Goal: Information Seeking & Learning: Learn about a topic

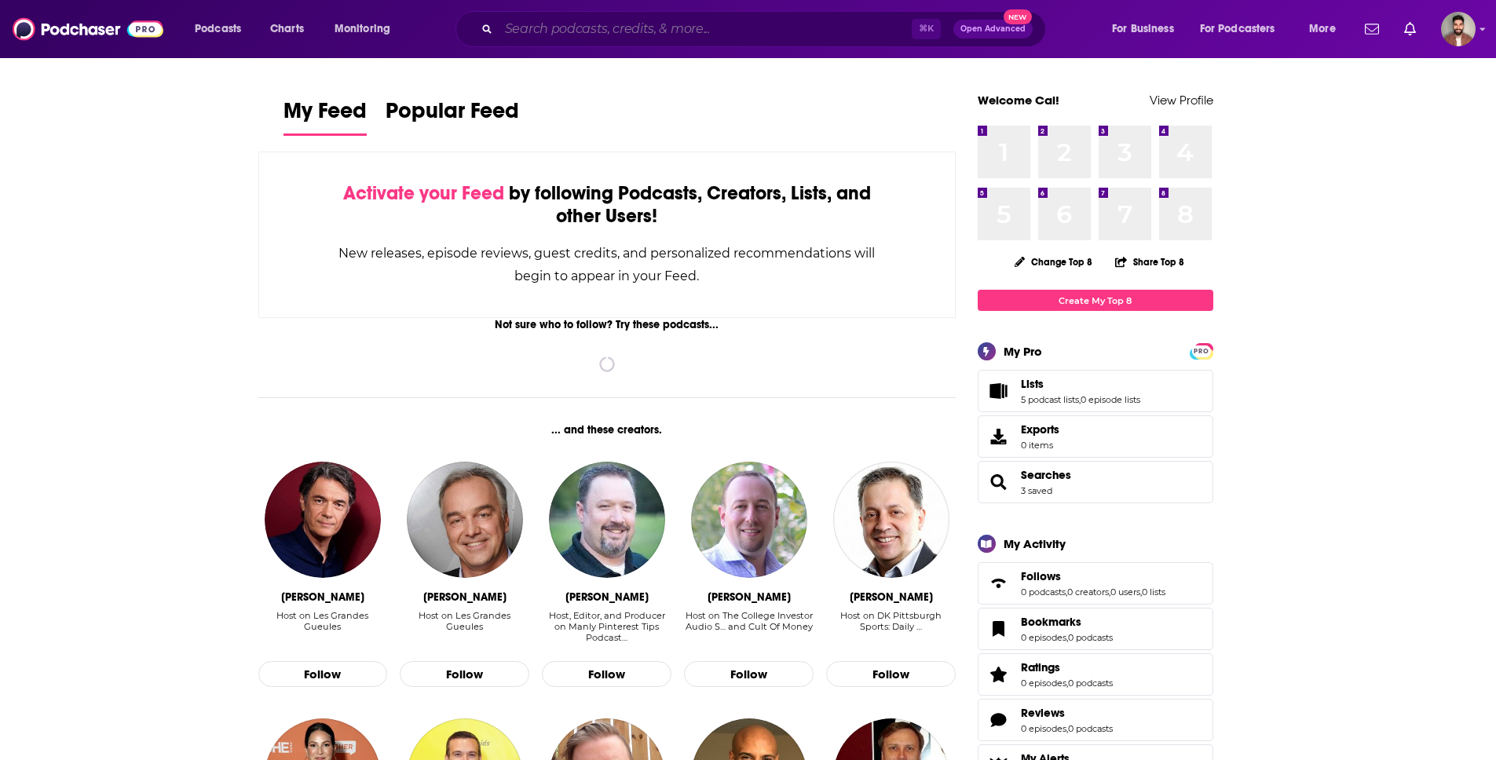
click at [566, 29] on input "Search podcasts, credits, & more..." at bounding box center [705, 28] width 413 height 25
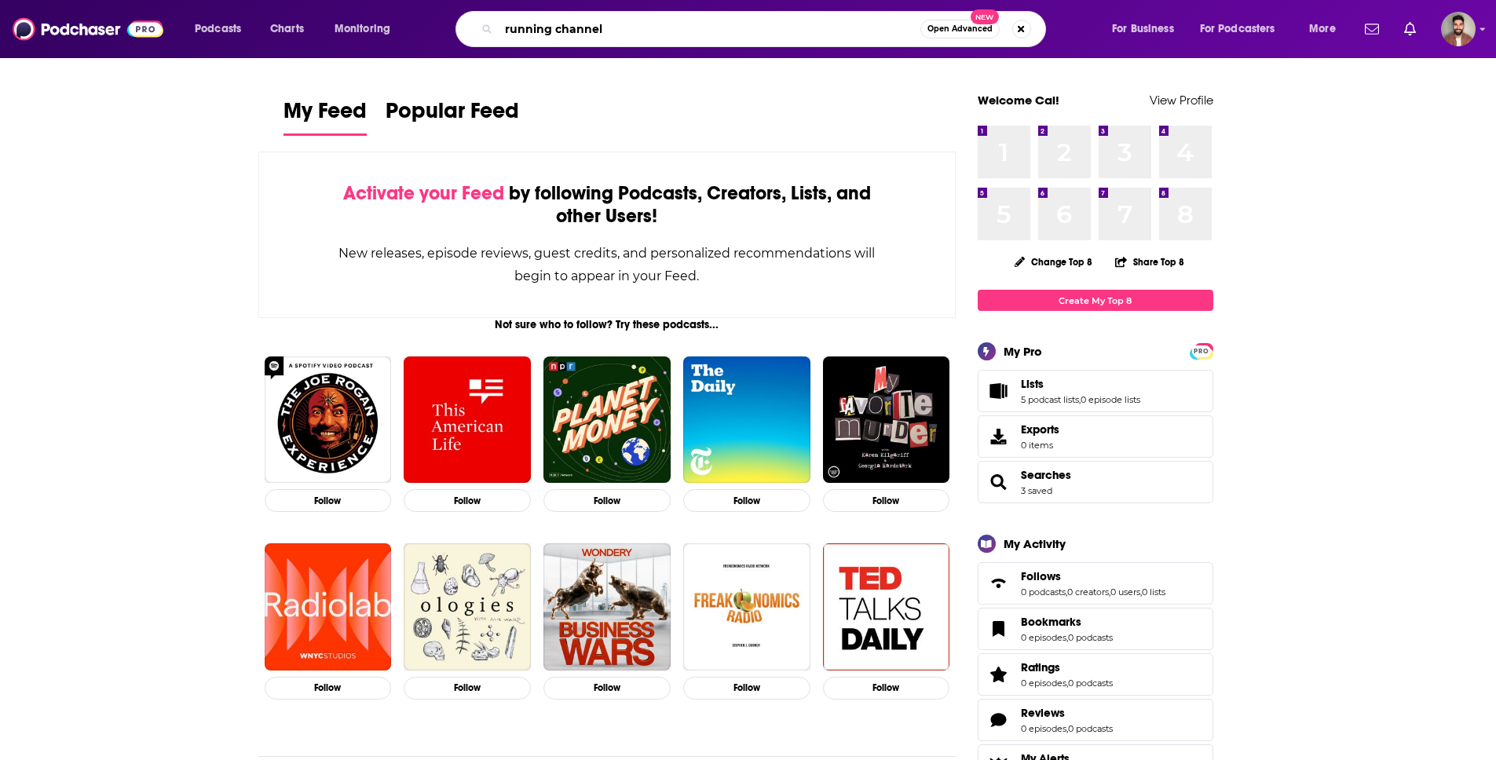
type input "running channel"
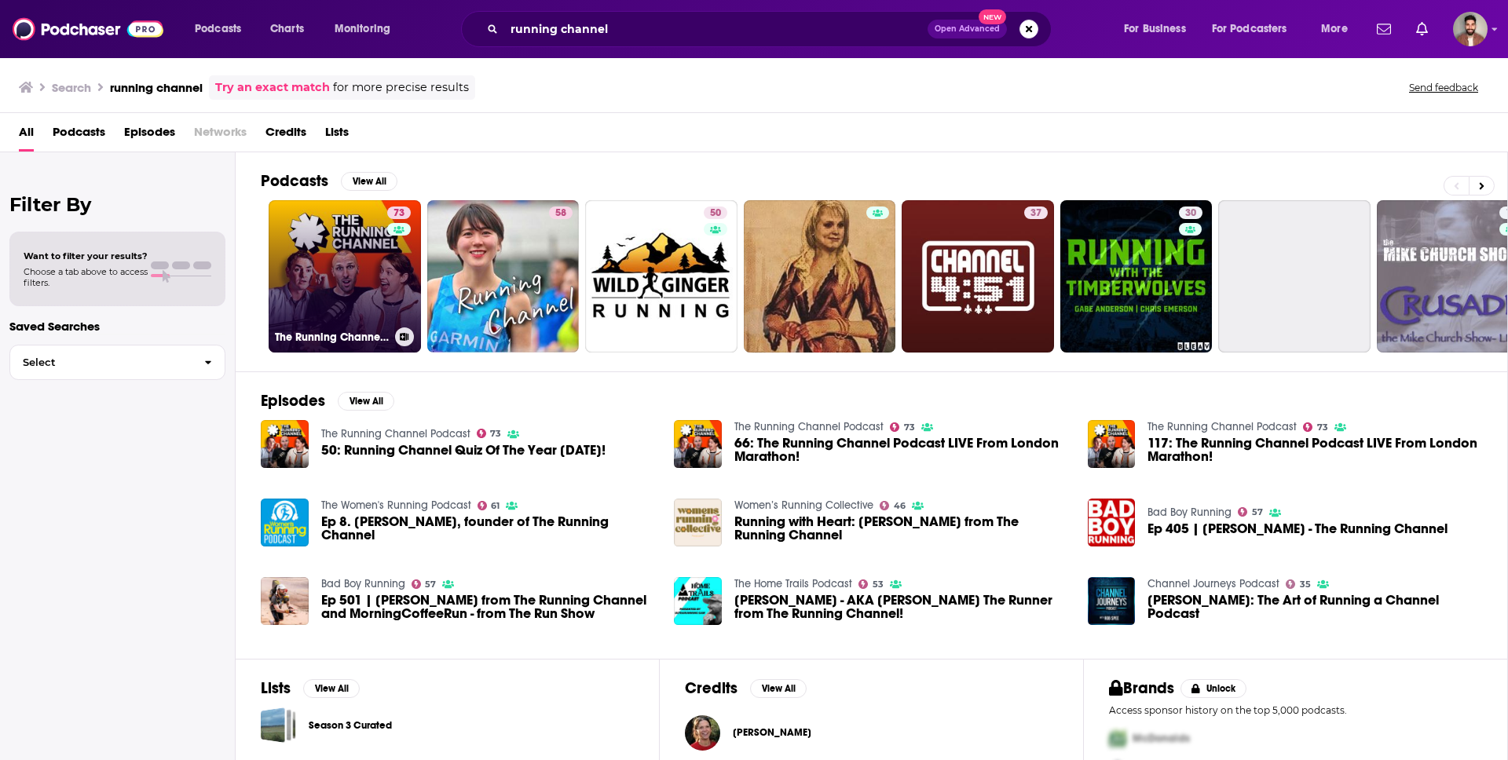
click at [329, 279] on link "73 The Running Channel Podcast" at bounding box center [345, 276] width 152 height 152
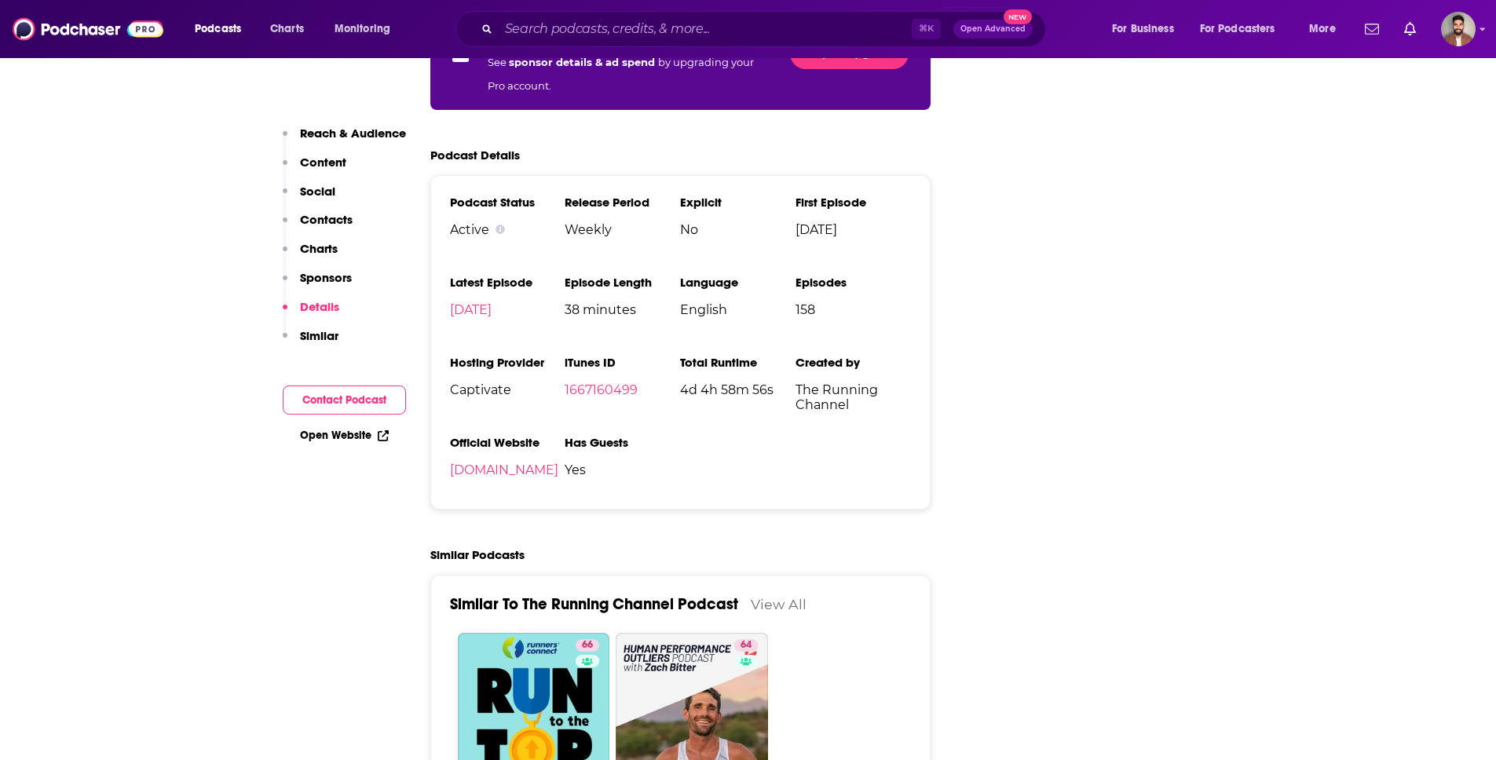
scroll to position [2676, 0]
